Goal: Task Accomplishment & Management: Complete application form

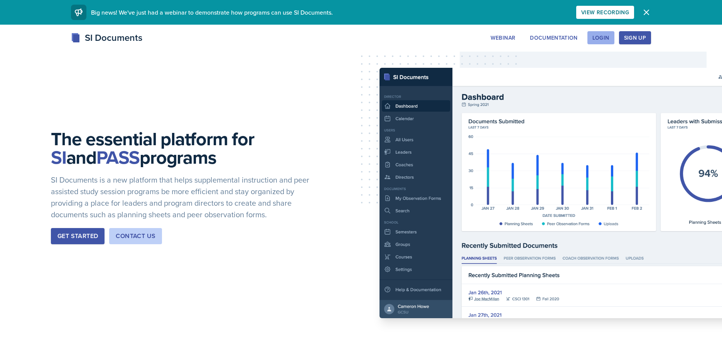
click at [599, 37] on div "Login" at bounding box center [600, 38] width 17 height 6
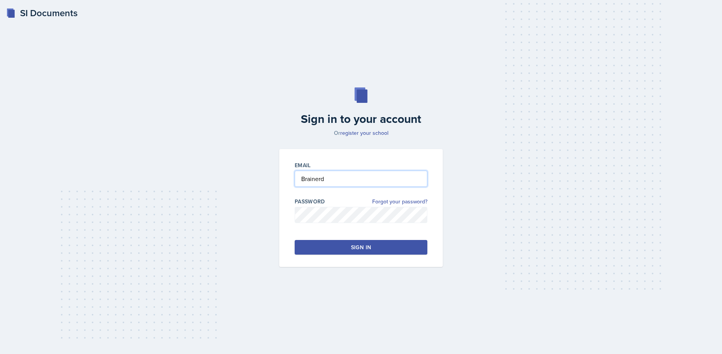
click at [327, 180] on input "Brainerd" at bounding box center [361, 179] width 133 height 16
drag, startPoint x: 328, startPoint y: 179, endPoint x: 266, endPoint y: 179, distance: 61.7
click at [266, 179] on div "Sign in to your account Or register your school Email Brainerd Password Forgot …" at bounding box center [360, 177] width 697 height 229
type input "[EMAIL_ADDRESS][DOMAIN_NAME]"
click at [285, 214] on div "Email [EMAIL_ADDRESS][DOMAIN_NAME] Password Forgot your password? Sign in" at bounding box center [361, 208] width 164 height 118
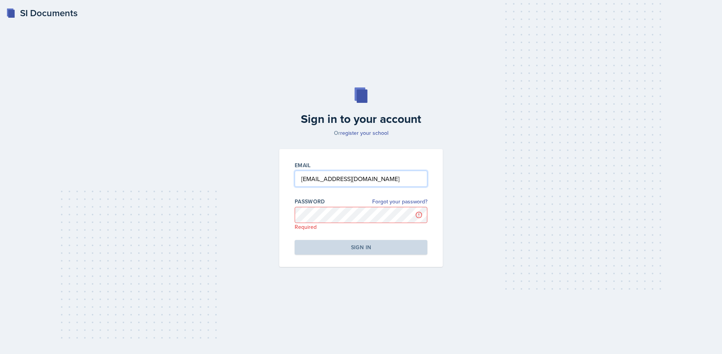
click at [403, 179] on input "[EMAIL_ADDRESS][DOMAIN_NAME]" at bounding box center [361, 179] width 133 height 16
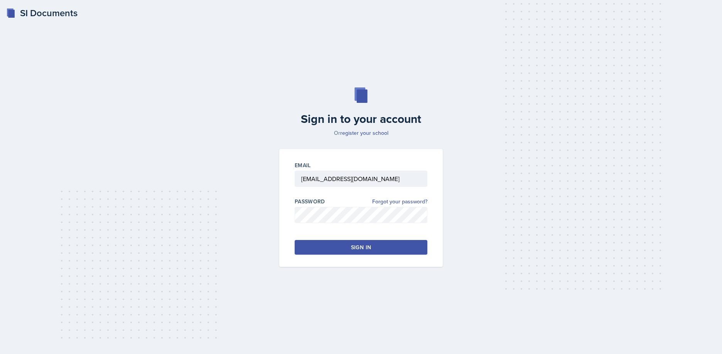
click at [318, 247] on button "Sign in" at bounding box center [361, 247] width 133 height 15
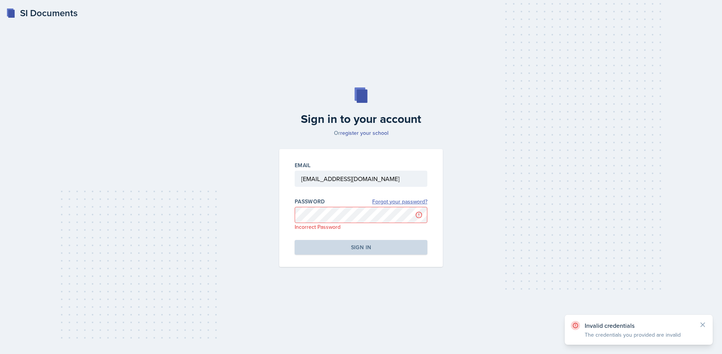
click at [415, 202] on link "Forgot your password?" at bounding box center [399, 202] width 55 height 8
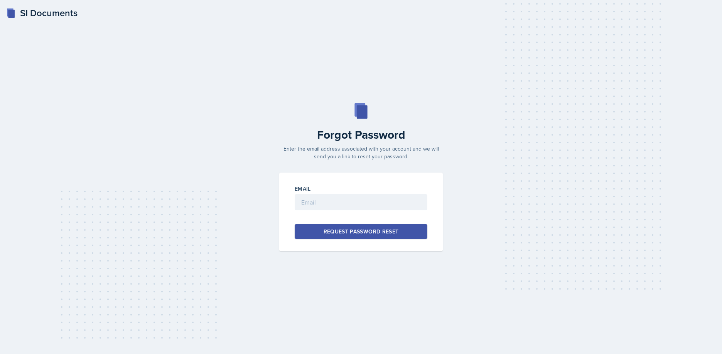
click at [235, 101] on div "SI Documents Forgot Password Enter the email address associated with your accou…" at bounding box center [361, 177] width 722 height 354
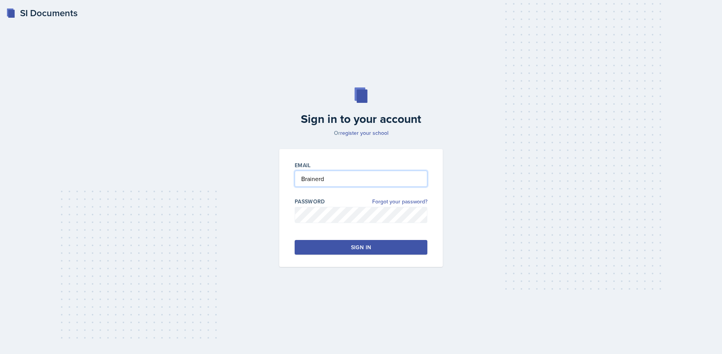
drag, startPoint x: 329, startPoint y: 178, endPoint x: 261, endPoint y: 172, distance: 68.1
click at [261, 172] on div "Sign in to your account Or register your school Email Brainerd Password Forgot …" at bounding box center [360, 177] width 697 height 229
type input "[EMAIL_ADDRESS][DOMAIN_NAME]"
click at [287, 213] on div "Email [EMAIL_ADDRESS][DOMAIN_NAME] Password Forgot your password? Sign in" at bounding box center [361, 208] width 164 height 118
click at [307, 246] on button "Sign in" at bounding box center [361, 247] width 133 height 15
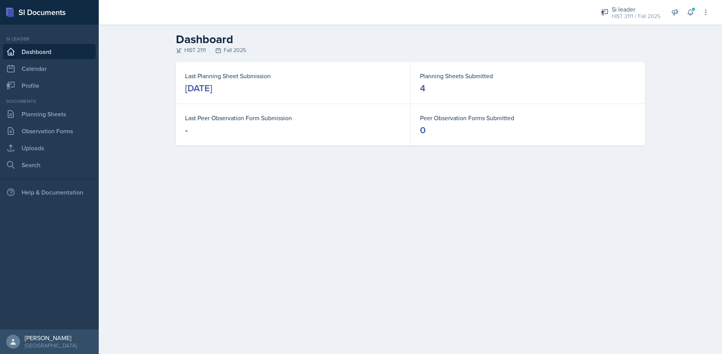
drag, startPoint x: 468, startPoint y: 81, endPoint x: 464, endPoint y: 79, distance: 4.1
click at [467, 81] on dl "Planning Sheets Submitted 4" at bounding box center [528, 82] width 216 height 23
click at [463, 78] on dt "Planning Sheets Submitted" at bounding box center [528, 75] width 216 height 9
click at [52, 116] on link "Planning Sheets" at bounding box center [49, 113] width 93 height 15
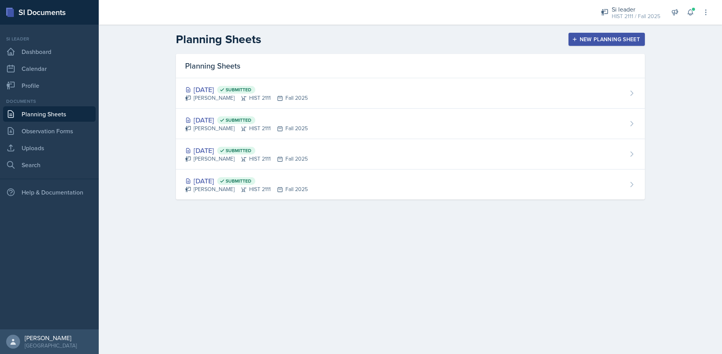
click at [603, 39] on div "New Planning Sheet" at bounding box center [607, 39] width 66 height 6
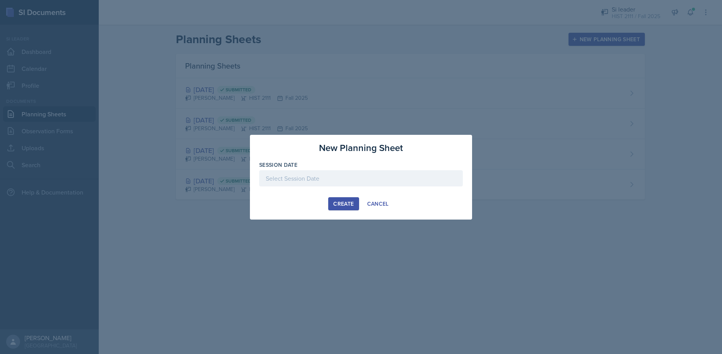
click at [273, 175] on div at bounding box center [361, 178] width 204 height 16
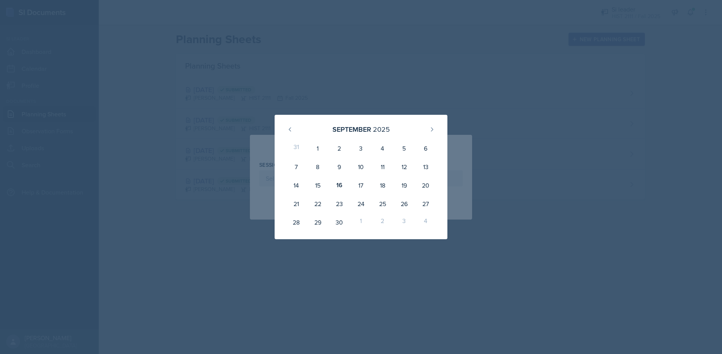
click at [167, 226] on div at bounding box center [361, 177] width 722 height 354
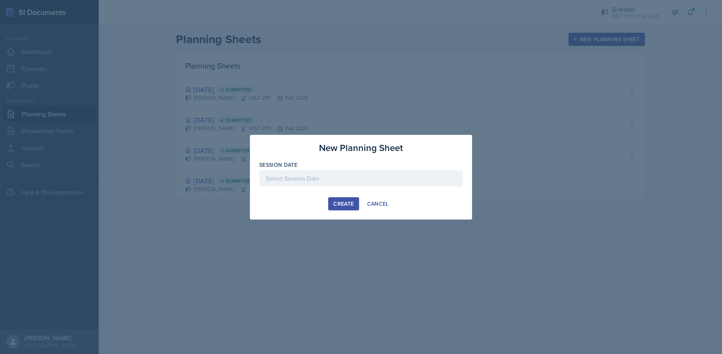
click at [272, 179] on div at bounding box center [361, 178] width 204 height 16
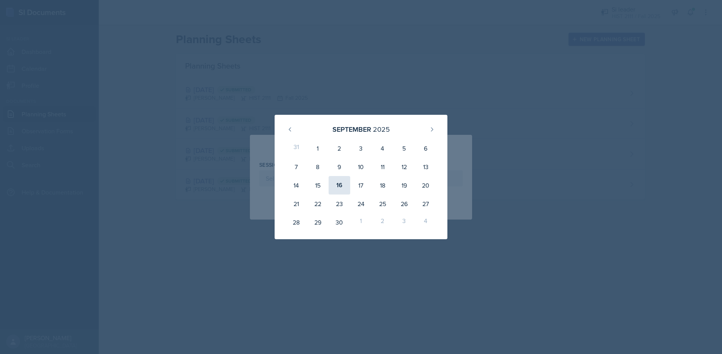
click at [339, 185] on div "16" at bounding box center [340, 185] width 22 height 19
type input "[DATE]"
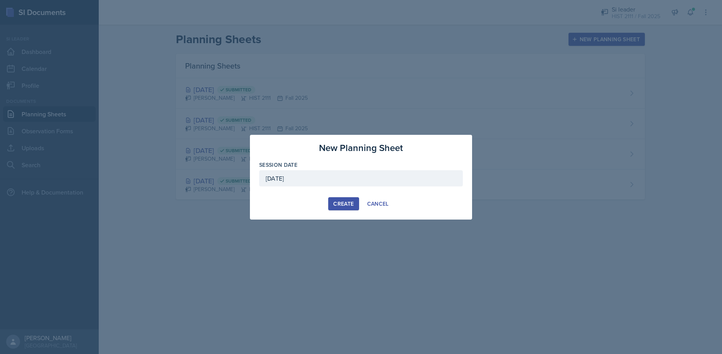
click at [345, 204] on div "Create" at bounding box center [343, 204] width 20 height 6
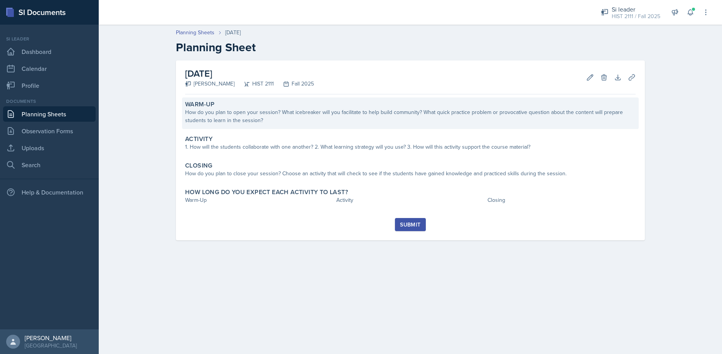
click at [265, 120] on div "How do you plan to open your session? What icebreaker will you facilitate to he…" at bounding box center [410, 116] width 451 height 16
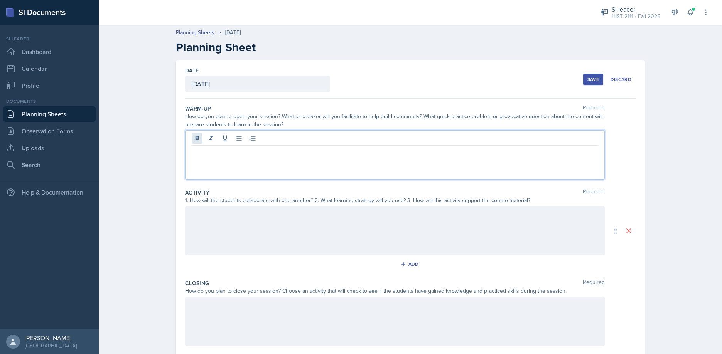
click at [197, 135] on div at bounding box center [395, 154] width 420 height 49
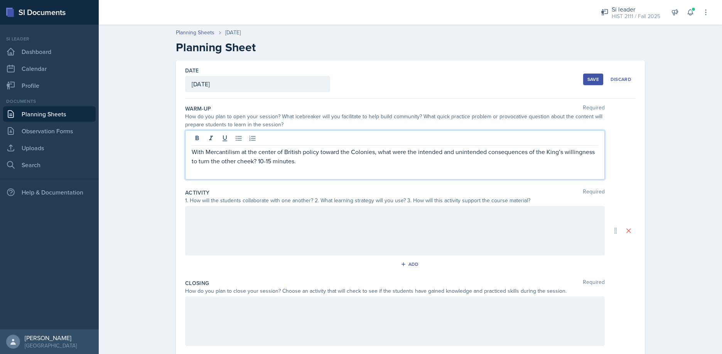
click at [192, 152] on p "With Mercantilism at the center of British policy toward the Colonies, what wer…" at bounding box center [395, 156] width 407 height 19
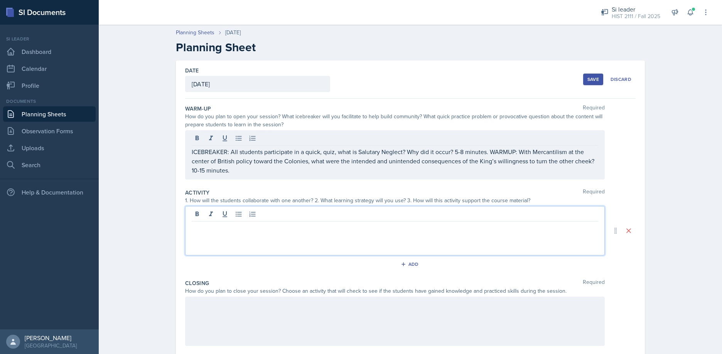
click at [196, 213] on div at bounding box center [395, 230] width 420 height 49
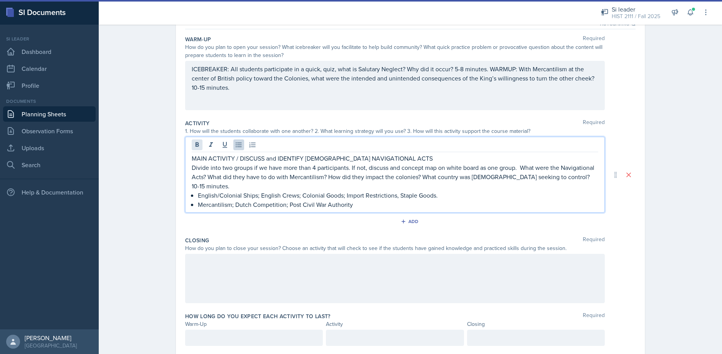
scroll to position [83, 0]
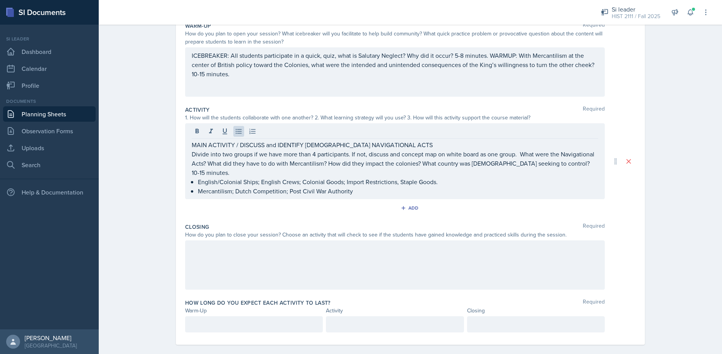
click at [216, 248] on div at bounding box center [395, 265] width 420 height 49
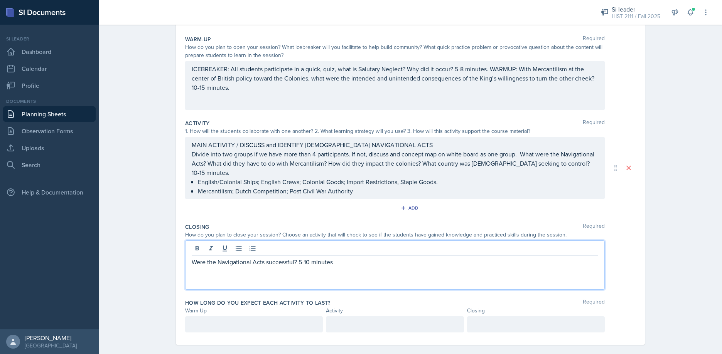
click at [299, 258] on p "Were the Navigational Acts successful? 5-10 minutes" at bounding box center [395, 262] width 407 height 9
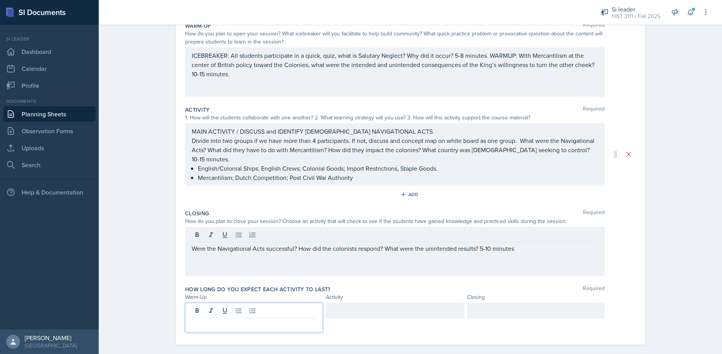
click at [196, 320] on p at bounding box center [254, 324] width 125 height 9
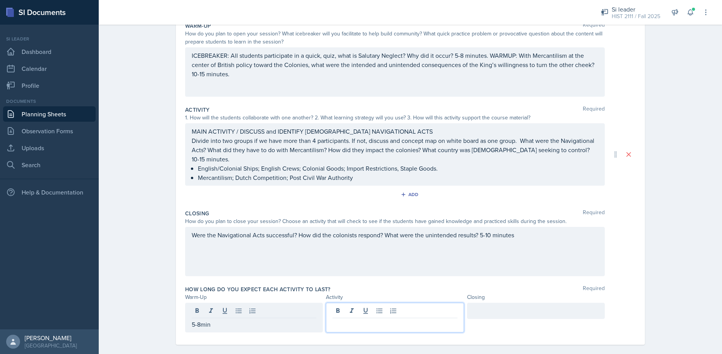
click at [343, 303] on div at bounding box center [395, 318] width 138 height 30
click at [475, 303] on div at bounding box center [536, 311] width 138 height 16
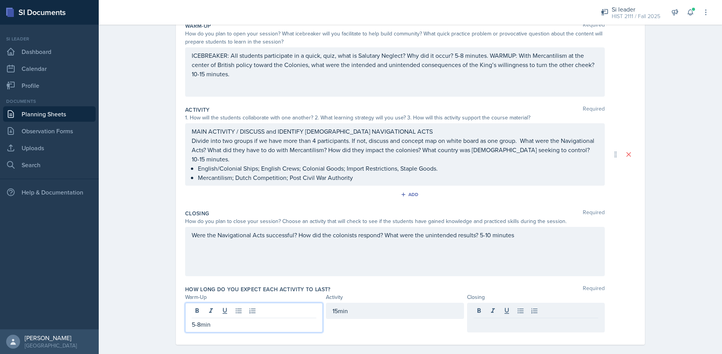
drag, startPoint x: 199, startPoint y: 302, endPoint x: 196, endPoint y: 314, distance: 12.7
click at [189, 303] on div "5-8min" at bounding box center [254, 318] width 138 height 30
drag, startPoint x: 201, startPoint y: 316, endPoint x: 213, endPoint y: 317, distance: 12.8
click at [195, 320] on p "5-8min" at bounding box center [254, 324] width 125 height 9
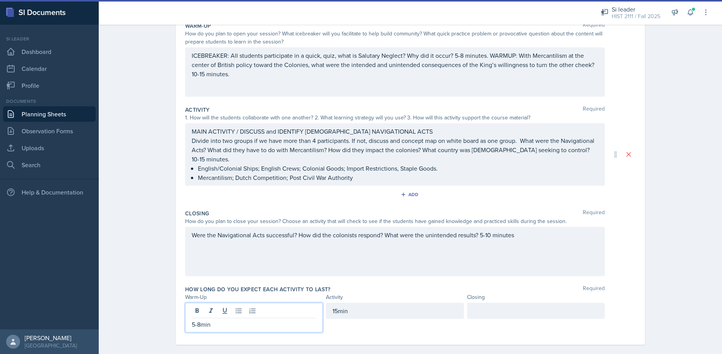
click at [212, 320] on p "5-8min" at bounding box center [254, 324] width 125 height 9
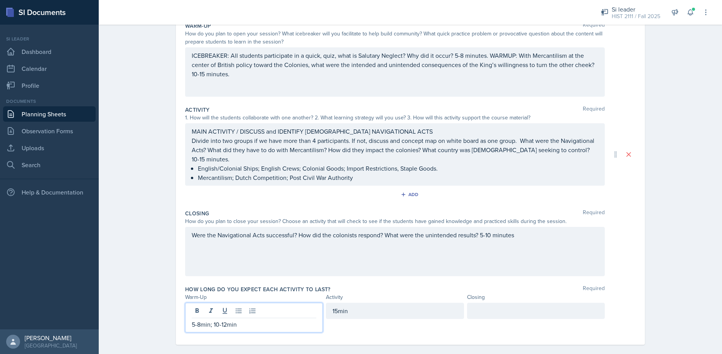
click at [337, 303] on div "15min" at bounding box center [395, 311] width 138 height 16
click at [338, 320] on p "15min" at bounding box center [394, 324] width 125 height 9
click at [486, 303] on div at bounding box center [536, 311] width 138 height 16
click at [624, 312] on div "5-8min; 10-12min 15-20min 10-15min" at bounding box center [410, 318] width 451 height 30
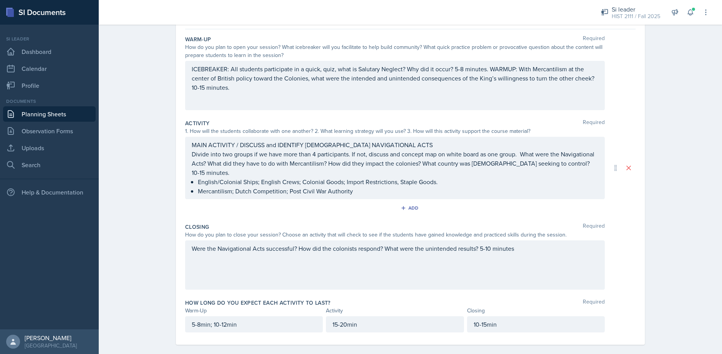
scroll to position [0, 0]
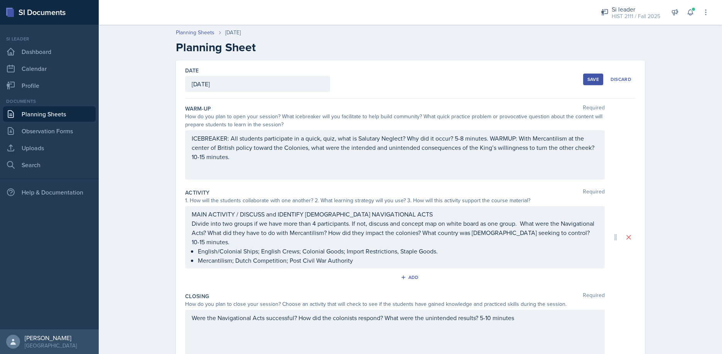
click at [594, 78] on div "Save" at bounding box center [593, 79] width 12 height 6
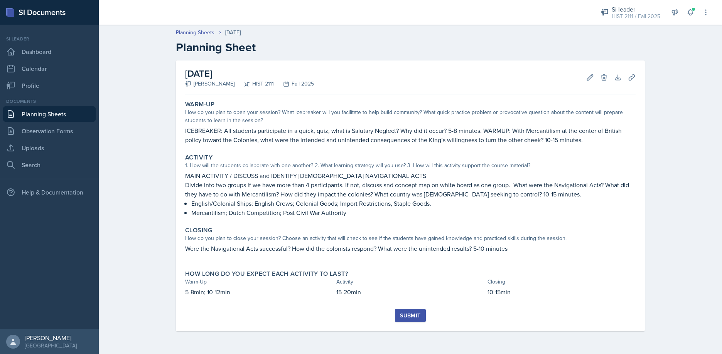
click at [412, 316] on div "Submit" at bounding box center [410, 316] width 20 height 6
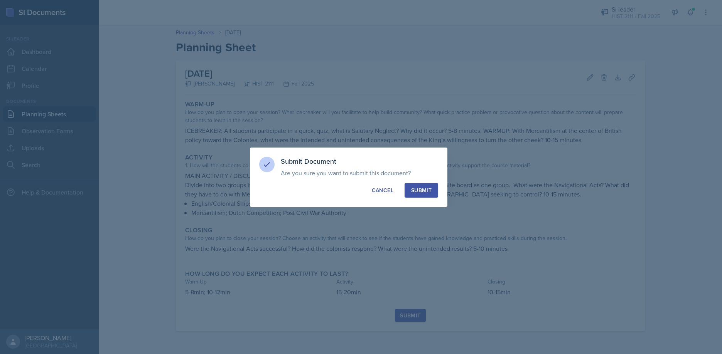
click at [417, 188] on div "Submit" at bounding box center [421, 191] width 20 height 8
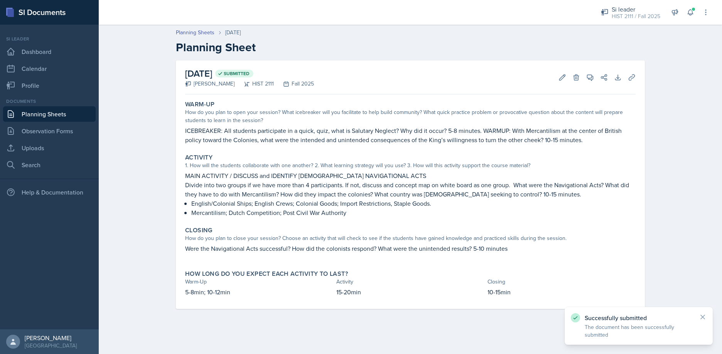
click at [62, 114] on link "Planning Sheets" at bounding box center [49, 113] width 93 height 15
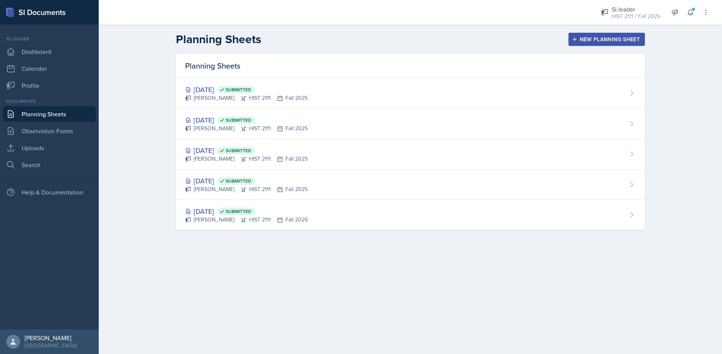
click at [596, 36] on div "New Planning Sheet" at bounding box center [607, 39] width 66 height 6
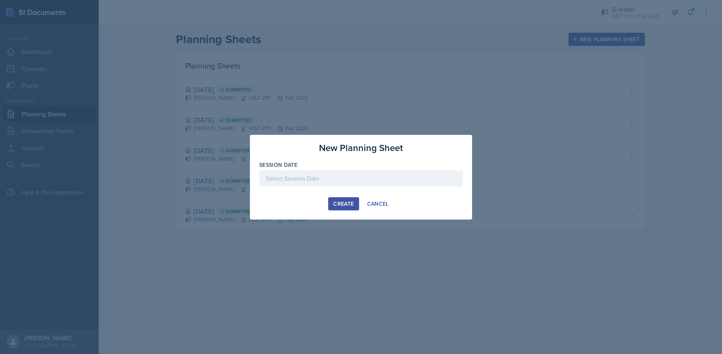
click at [344, 203] on div "Create" at bounding box center [343, 204] width 20 height 6
click at [267, 177] on div at bounding box center [361, 178] width 204 height 16
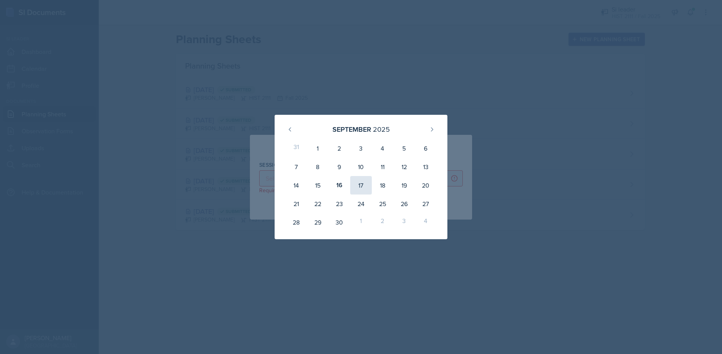
click at [360, 186] on div "17" at bounding box center [361, 185] width 22 height 19
type input "[DATE]"
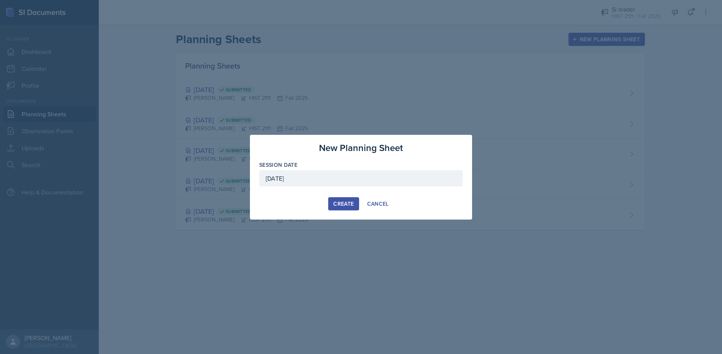
click at [345, 202] on div "Create" at bounding box center [343, 204] width 20 height 6
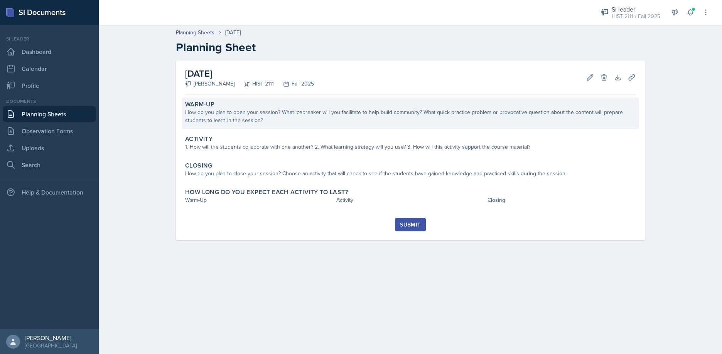
click at [263, 121] on div "How do you plan to open your session? What icebreaker will you facilitate to he…" at bounding box center [410, 116] width 451 height 16
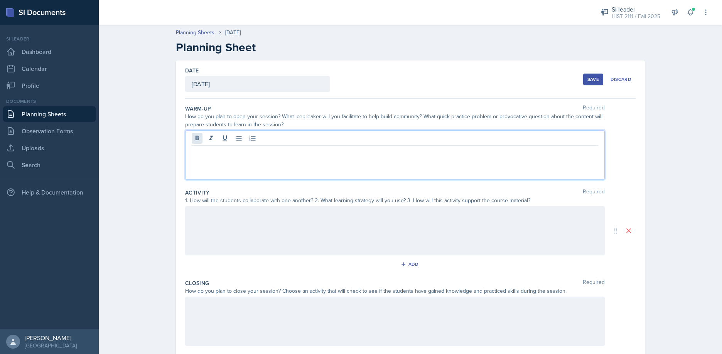
click at [200, 140] on div at bounding box center [395, 154] width 420 height 49
drag, startPoint x: 299, startPoint y: 152, endPoint x: 363, endPoint y: 152, distance: 64.0
click at [363, 152] on p "All students participate in a quick, quiz, what is Salutary Neglect? Why did it…" at bounding box center [395, 151] width 407 height 9
drag, startPoint x: 434, startPoint y: 152, endPoint x: 393, endPoint y: 152, distance: 40.1
click at [393, 152] on p "All students participate in a quick, quiz, explain Articles of Confederation? W…" at bounding box center [395, 151] width 407 height 9
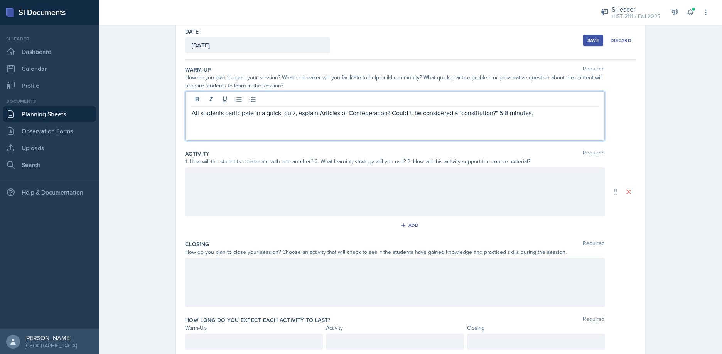
scroll to position [40, 0]
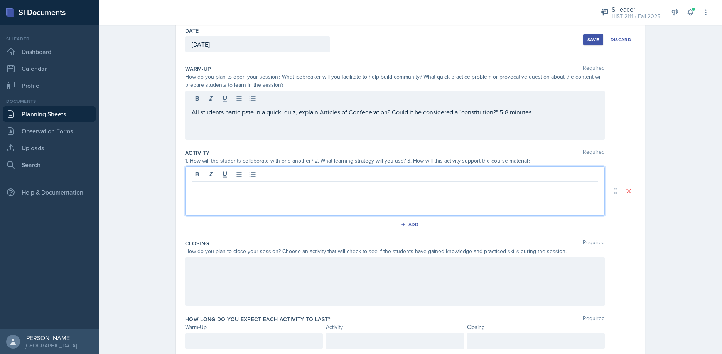
click at [203, 176] on div at bounding box center [395, 191] width 420 height 49
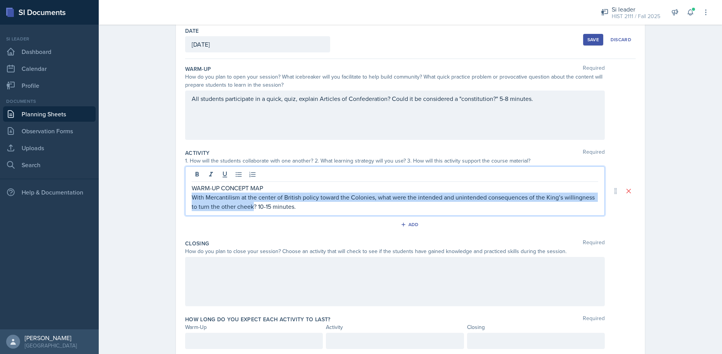
drag, startPoint x: 192, startPoint y: 198, endPoint x: 253, endPoint y: 209, distance: 61.9
click at [253, 209] on p "With Mercantilism at the center of British policy toward the Colonies, what wer…" at bounding box center [395, 202] width 407 height 19
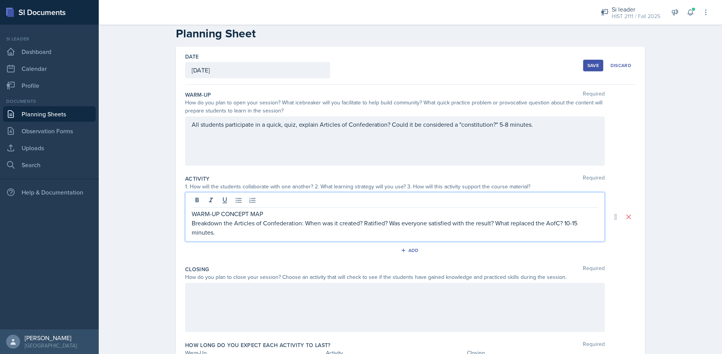
scroll to position [17, 0]
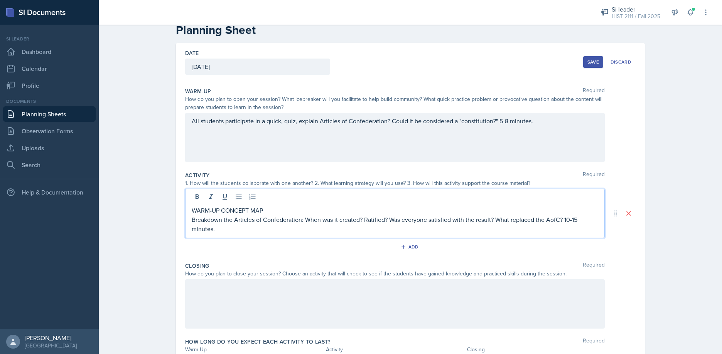
drag, startPoint x: 216, startPoint y: 230, endPoint x: 192, endPoint y: 209, distance: 32.0
click at [192, 209] on div "WARM-UP CONCEPT MAP Breakdown the Articles of Confederation: When was it create…" at bounding box center [395, 220] width 407 height 28
copy div "WARM-UP CONCEPT MAP Breakdown the Articles of Confederation: When was it create…"
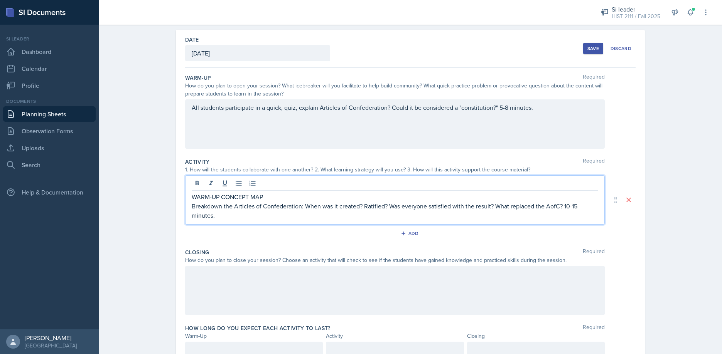
click at [541, 112] on p "All students participate in a quick, quiz, explain Articles of Confederation? C…" at bounding box center [395, 107] width 407 height 9
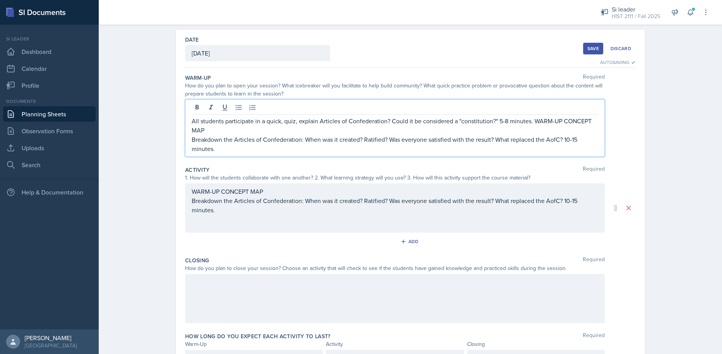
click at [192, 142] on p "Breakdown the Articles of Confederation: When was it created? Ratified? Was eve…" at bounding box center [395, 144] width 407 height 19
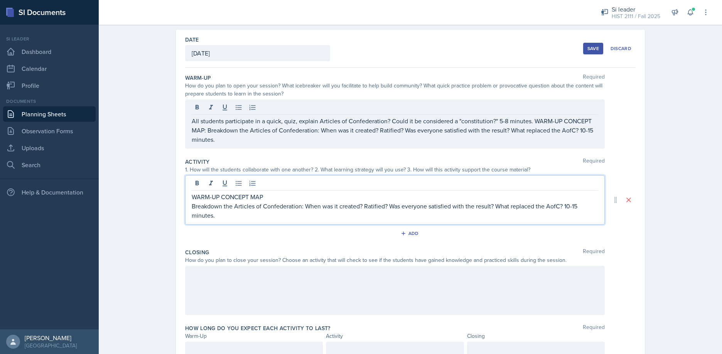
drag, startPoint x: 191, startPoint y: 184, endPoint x: 397, endPoint y: 211, distance: 207.0
click at [261, 183] on div "WARM-UP CONCEPT MAP Breakdown the Articles of Confederation: When was it create…" at bounding box center [395, 200] width 420 height 49
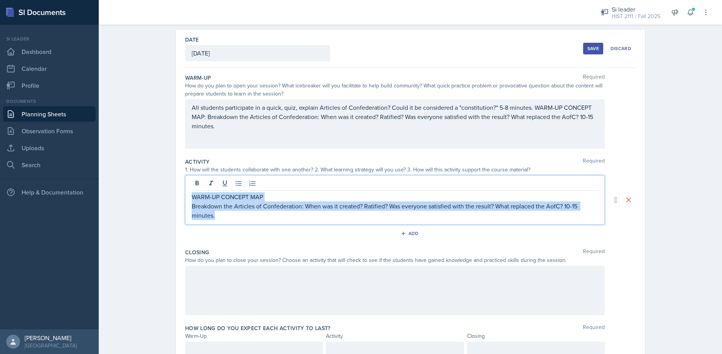
drag, startPoint x: 215, startPoint y: 217, endPoint x: 193, endPoint y: 197, distance: 29.5
click at [193, 197] on div "WARM-UP CONCEPT MAP Breakdown the Articles of Confederation: When was it create…" at bounding box center [395, 206] width 407 height 28
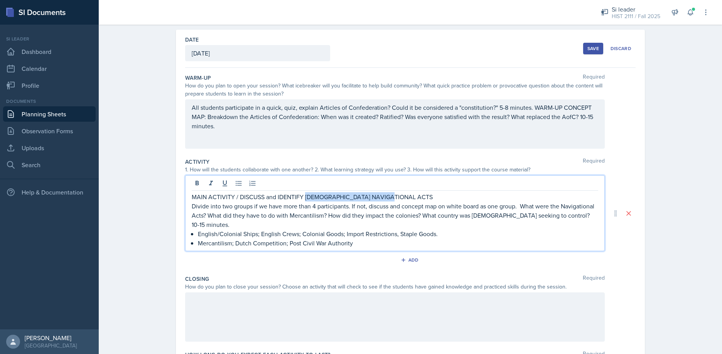
drag, startPoint x: 305, startPoint y: 197, endPoint x: 390, endPoint y: 195, distance: 84.9
click at [390, 195] on p "MAIN ACTIVITY / DISCUSS and IDENTIFY [DEMOGRAPHIC_DATA] NAVIGATIONAL ACTS" at bounding box center [395, 196] width 407 height 9
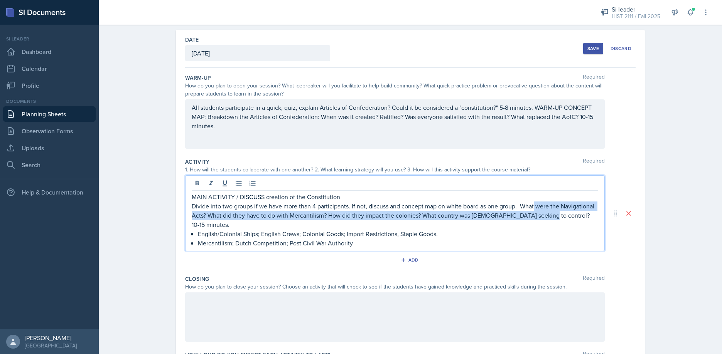
drag, startPoint x: 535, startPoint y: 206, endPoint x: 539, endPoint y: 219, distance: 13.7
click at [539, 219] on p "Divide into two groups if we have more than 4 participants. If not, discuss and…" at bounding box center [395, 216] width 407 height 28
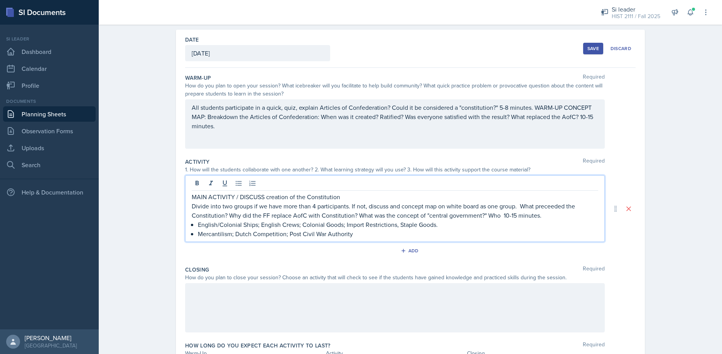
scroll to position [31, 0]
drag, startPoint x: 500, startPoint y: 216, endPoint x: 479, endPoint y: 220, distance: 20.8
click at [489, 218] on p "Divide into two groups if we have more than 4 participants. If not, discuss and…" at bounding box center [395, 210] width 407 height 19
click at [358, 215] on p "Divide into two groups if we have more than 4 participants. If not, discuss and…" at bounding box center [395, 210] width 407 height 19
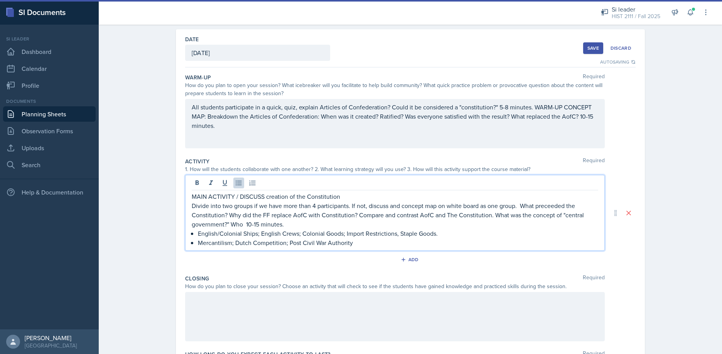
drag, startPoint x: 199, startPoint y: 235, endPoint x: 444, endPoint y: 232, distance: 245.3
click at [444, 232] on p "English/Colonial Ships; English Crews; Colonial Goods; Import Restrictions, Sta…" at bounding box center [398, 233] width 400 height 9
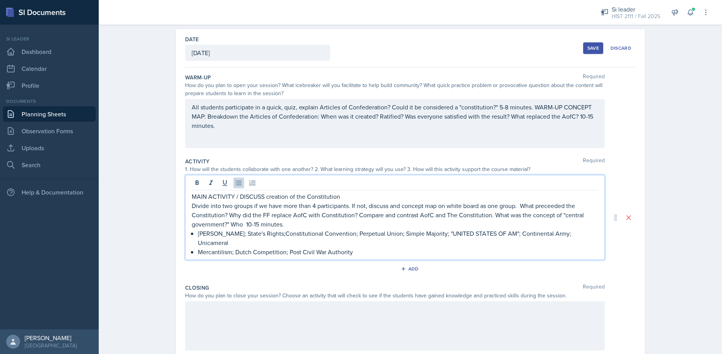
click at [198, 248] on p "Mercantilism; Dutch Competition; Post Civil War Authority" at bounding box center [398, 252] width 400 height 9
drag, startPoint x: 197, startPoint y: 243, endPoint x: 349, endPoint y: 245, distance: 151.6
click at [349, 248] on p "Mercantilism; Dutch Competition; Post Civil War Authority" at bounding box center [398, 252] width 400 height 9
click at [198, 248] on p "Mercantilism; Dutch Competition; Post Civil War Authority" at bounding box center [398, 252] width 400 height 9
drag, startPoint x: 199, startPoint y: 242, endPoint x: 358, endPoint y: 240, distance: 159.7
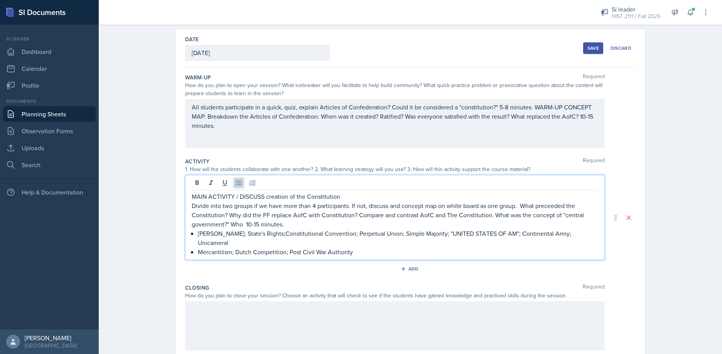
click at [358, 248] on p "Mercantilism; Dutch Competition; Post Civil War Authority" at bounding box center [398, 252] width 400 height 9
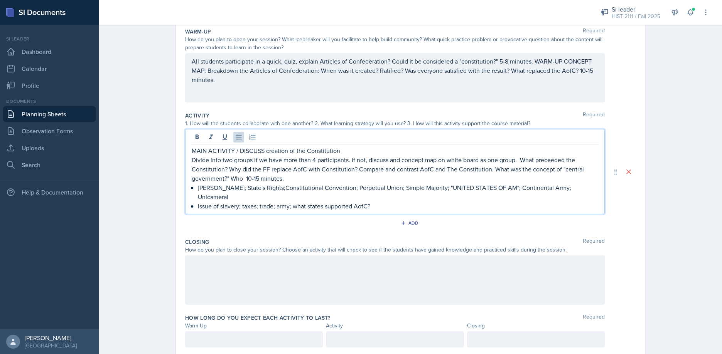
scroll to position [92, 0]
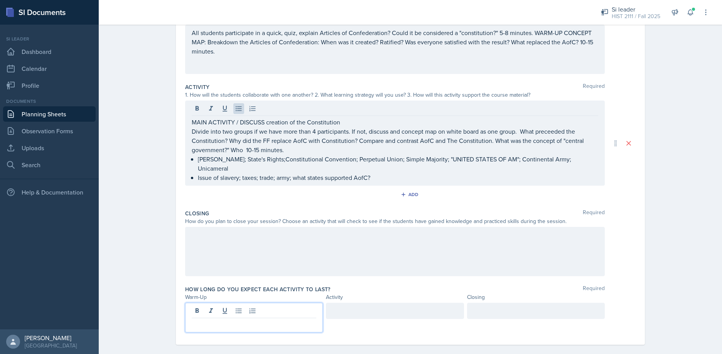
click at [208, 320] on p at bounding box center [254, 324] width 125 height 9
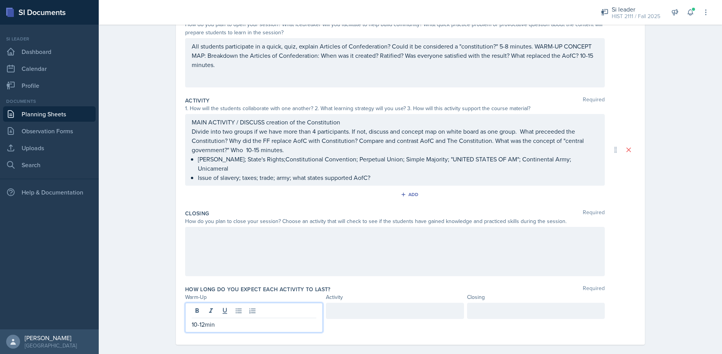
click at [354, 304] on div at bounding box center [395, 311] width 138 height 16
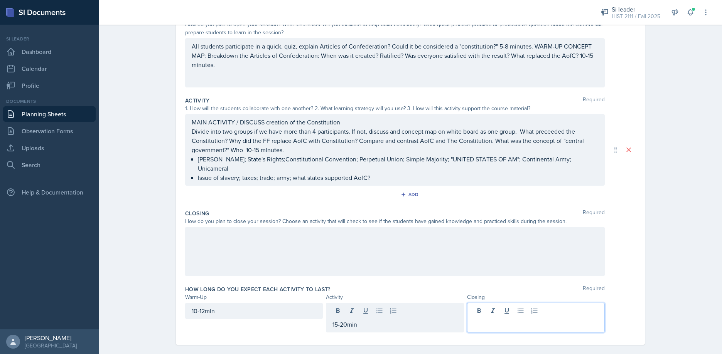
click at [482, 303] on div at bounding box center [536, 318] width 138 height 30
click at [194, 228] on div at bounding box center [395, 251] width 420 height 49
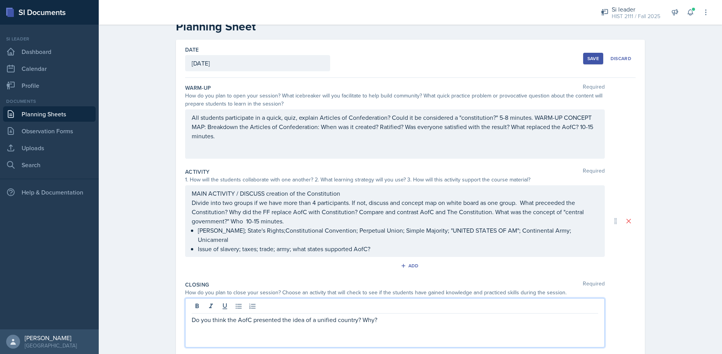
scroll to position [34, 0]
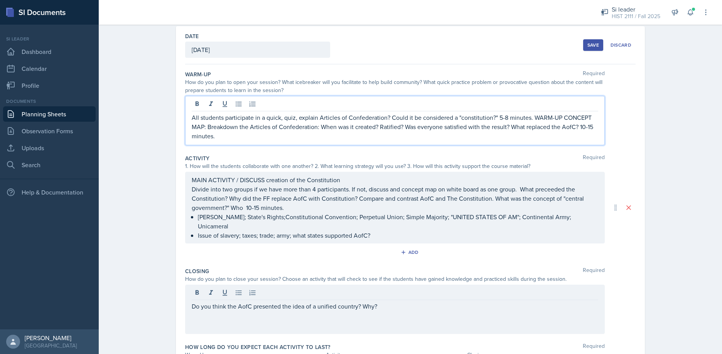
drag, startPoint x: 217, startPoint y: 138, endPoint x: 181, endPoint y: 114, distance: 42.9
click at [181, 114] on div "Date [DATE] [DATE] 31 1 2 3 4 5 6 7 8 9 10 11 12 13 14 15 16 17 18 19 20 21 22 …" at bounding box center [410, 207] width 469 height 363
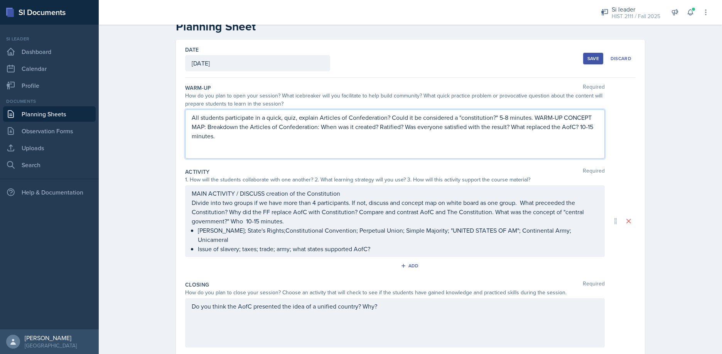
copy p "All students participate in a quick, quiz, explain Articles of Confederation? C…"
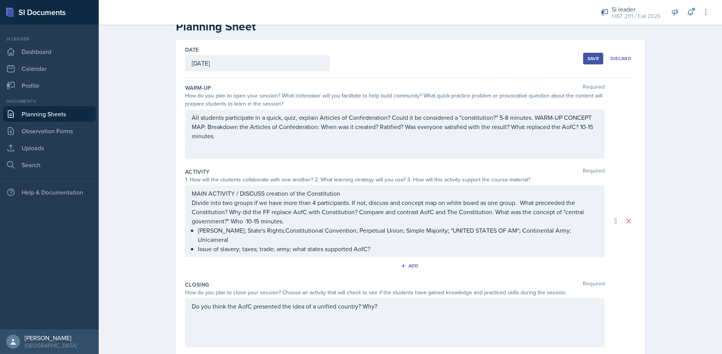
scroll to position [34, 0]
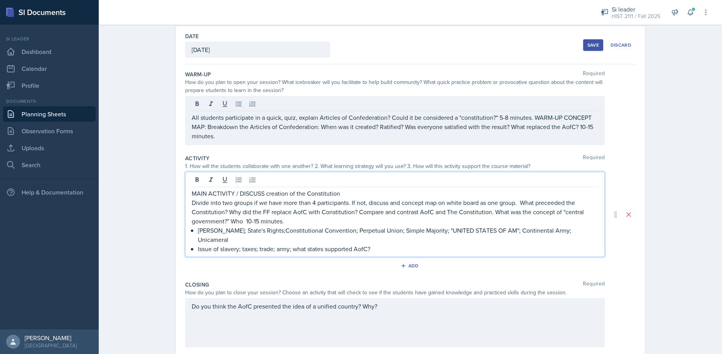
drag, startPoint x: 371, startPoint y: 226, endPoint x: 208, endPoint y: 202, distance: 165.6
click at [192, 193] on div "MAIN ACTIVITY / DISCUSS creation of the Constitution Divide into two groups if …" at bounding box center [395, 221] width 407 height 65
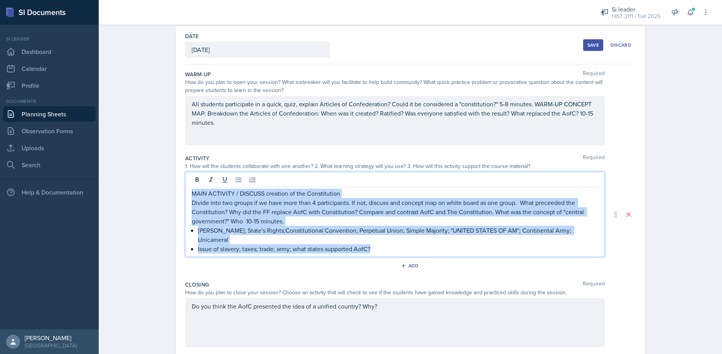
drag, startPoint x: 375, startPoint y: 241, endPoint x: 187, endPoint y: 197, distance: 193.4
click at [187, 197] on div "MAIN ACTIVITY / DISCUSS creation of the Constitution Divide into two groups if …" at bounding box center [395, 214] width 420 height 85
copy div "MAIN ACTIVITY / DISCUSS creation of the Constitution Divide into two groups if …"
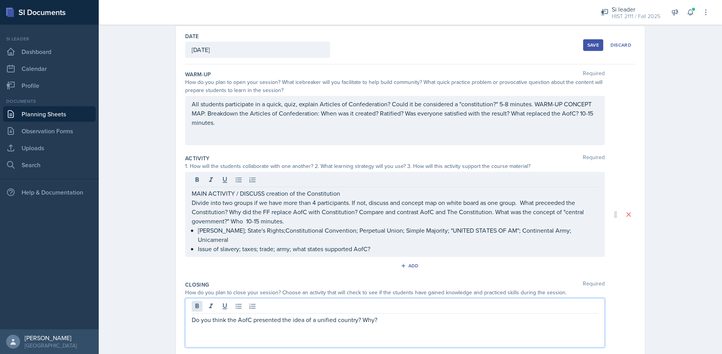
drag, startPoint x: 380, startPoint y: 298, endPoint x: 193, endPoint y: 300, distance: 186.7
click at [196, 299] on div "Do you think the AofC presented the idea of a unified country? Why?" at bounding box center [395, 323] width 420 height 49
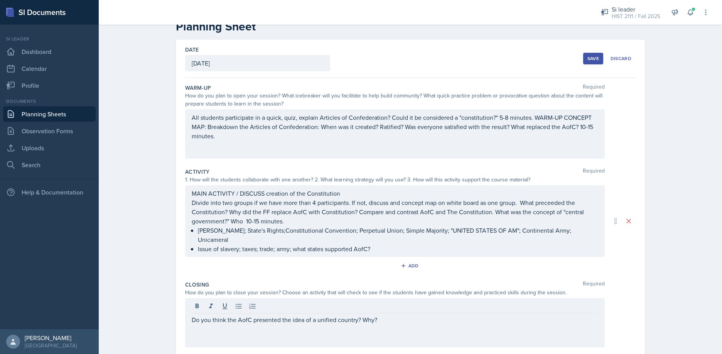
drag, startPoint x: 190, startPoint y: 312, endPoint x: 383, endPoint y: 314, distance: 193.6
click at [384, 315] on div "Do you think the AofC presented the idea of a unified country? Why?" at bounding box center [395, 323] width 420 height 49
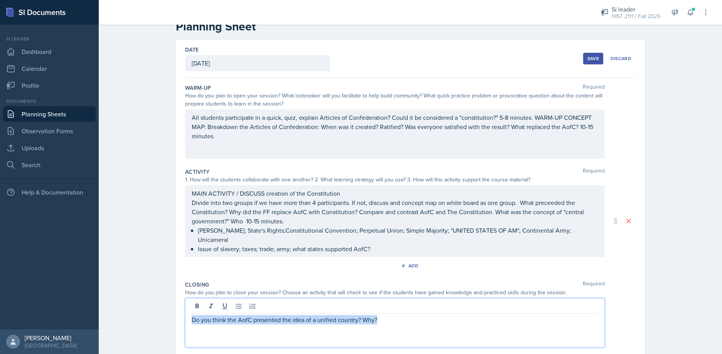
drag, startPoint x: 378, startPoint y: 311, endPoint x: 190, endPoint y: 312, distance: 187.9
click at [190, 312] on div "Do you think the AofC presented the idea of a unified country? Why?" at bounding box center [395, 323] width 420 height 49
copy p "Do you think the AofC presented the idea of a unified country? Why?"
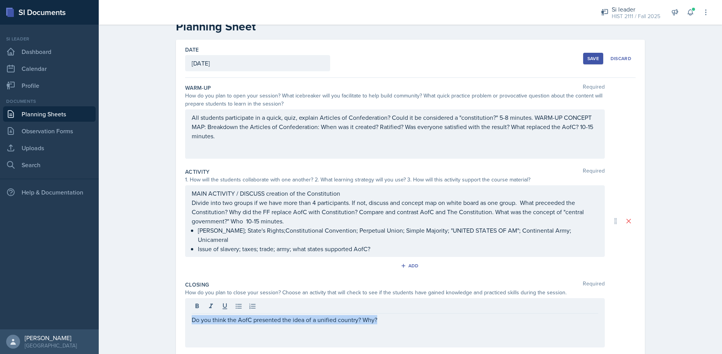
click at [593, 59] on div "Save" at bounding box center [593, 59] width 12 height 6
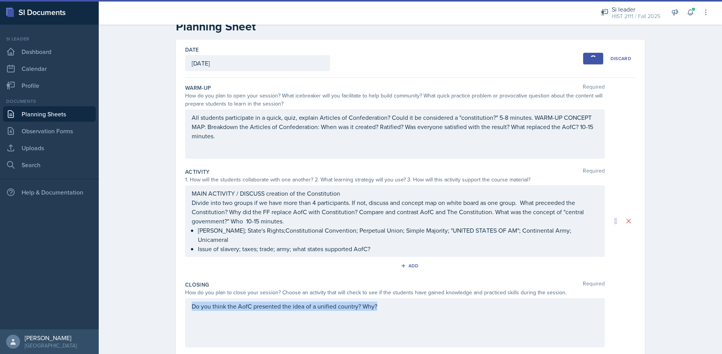
scroll to position [0, 0]
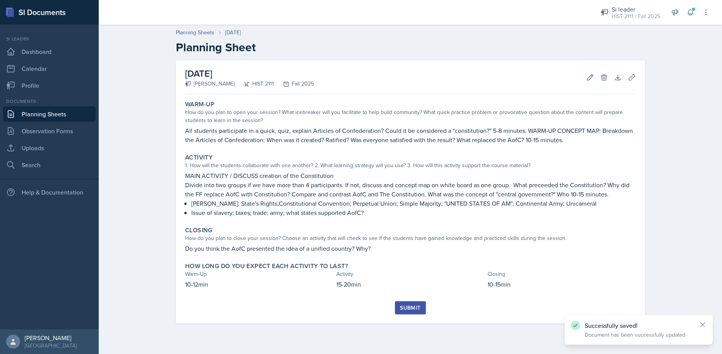
drag, startPoint x: 409, startPoint y: 309, endPoint x: 392, endPoint y: 312, distance: 17.2
click at [409, 309] on div "Submit" at bounding box center [410, 308] width 20 height 6
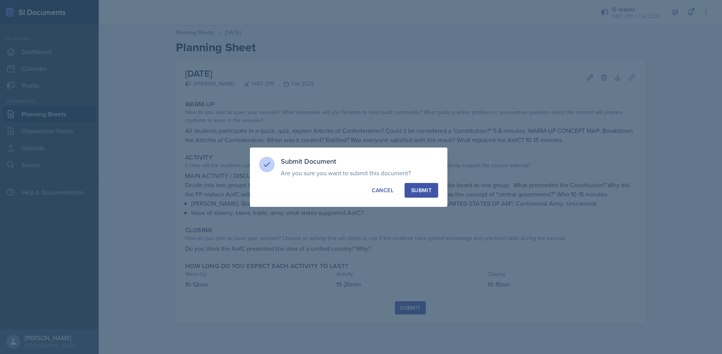
drag, startPoint x: 422, startPoint y: 190, endPoint x: 414, endPoint y: 190, distance: 7.7
click at [422, 190] on div "Submit" at bounding box center [421, 191] width 20 height 8
